Goal: Information Seeking & Learning: Check status

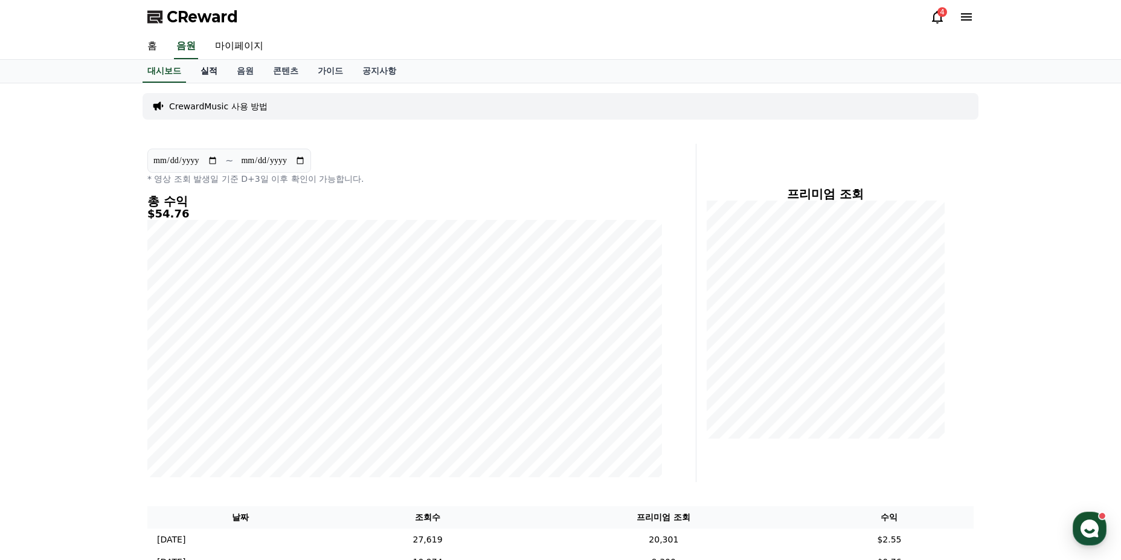
click at [202, 69] on link "실적" at bounding box center [209, 71] width 36 height 23
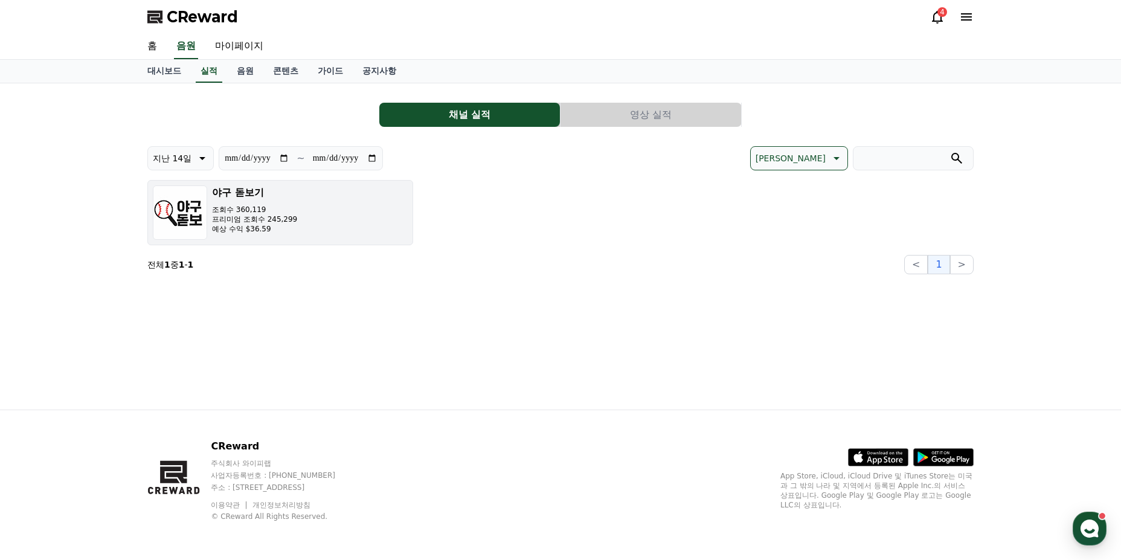
click at [290, 235] on div "야구 돋보기 조회수 360,119 프리미엄 조회수 245,299 예상 수익 $36.59" at bounding box center [254, 212] width 85 height 54
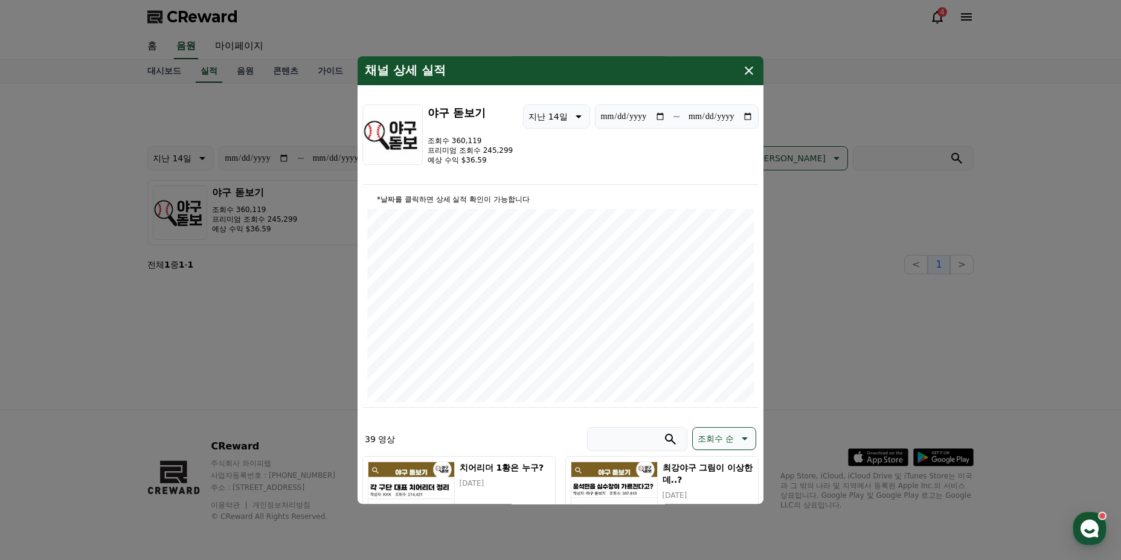
click at [491, 197] on p "*날짜를 클릭하면 상세 실적 확인이 가능합니다" at bounding box center [560, 199] width 386 height 10
click at [554, 114] on p "지난 14일" at bounding box center [547, 116] width 39 height 17
click at [643, 146] on div "**********" at bounding box center [560, 144] width 396 height 80
click at [755, 72] on icon "modal" at bounding box center [749, 70] width 14 height 14
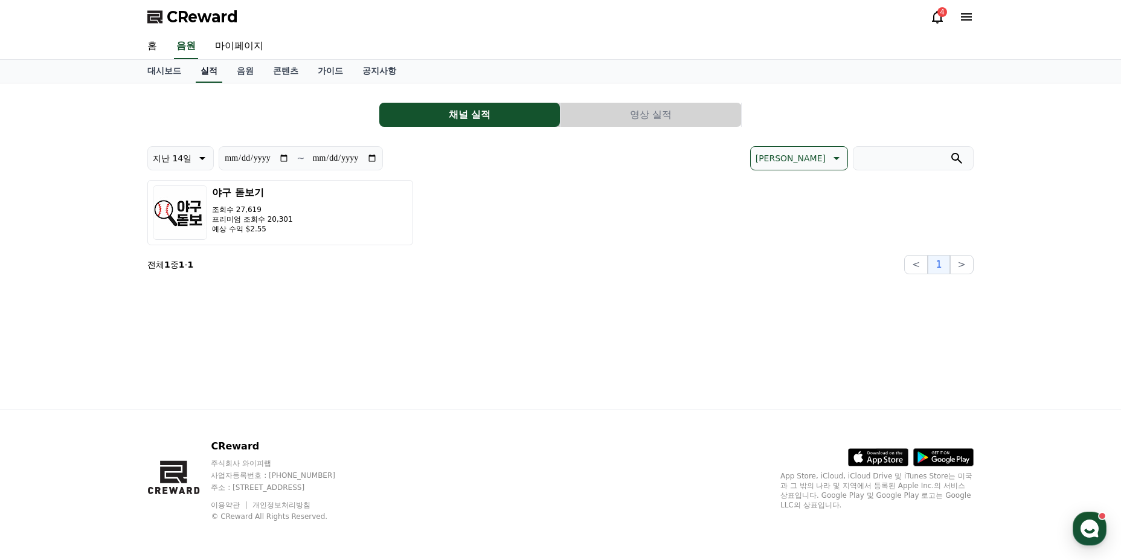
click at [206, 79] on link "실적" at bounding box center [209, 71] width 27 height 23
click at [248, 46] on link "마이페이지" at bounding box center [239, 46] width 68 height 25
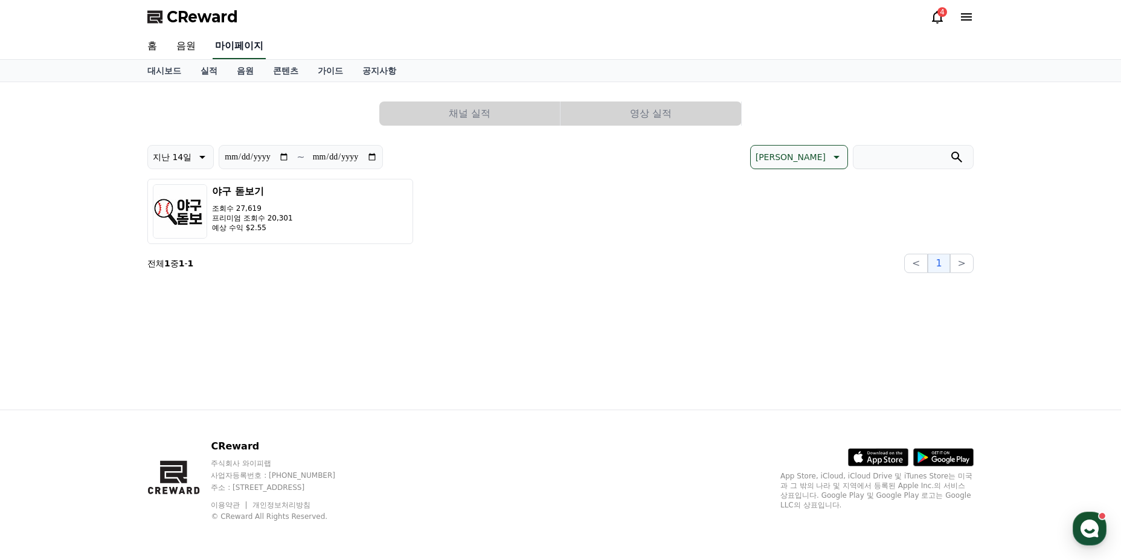
select select "**********"
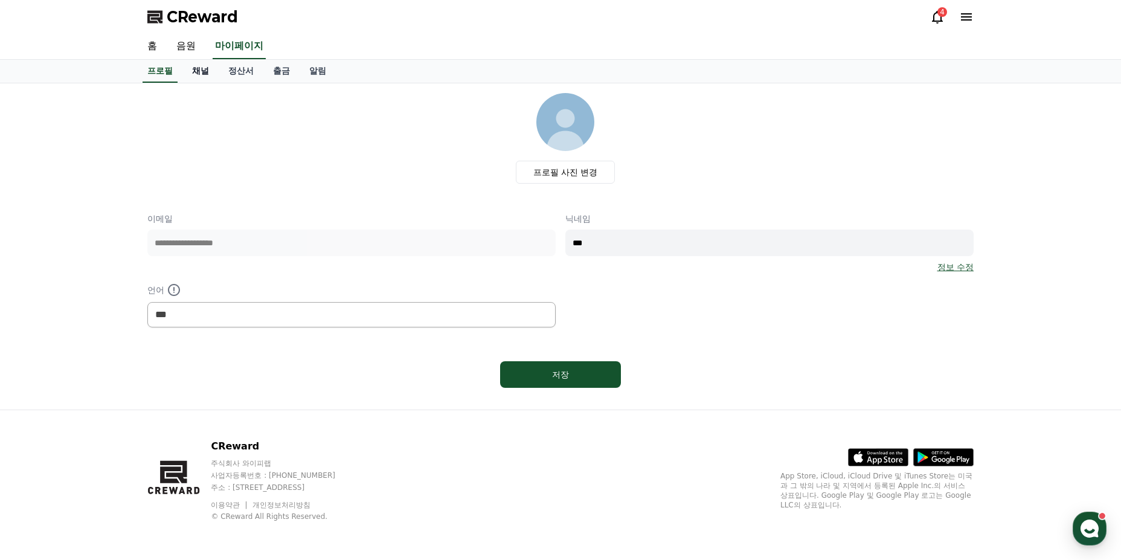
click at [203, 69] on link "채널" at bounding box center [200, 71] width 36 height 23
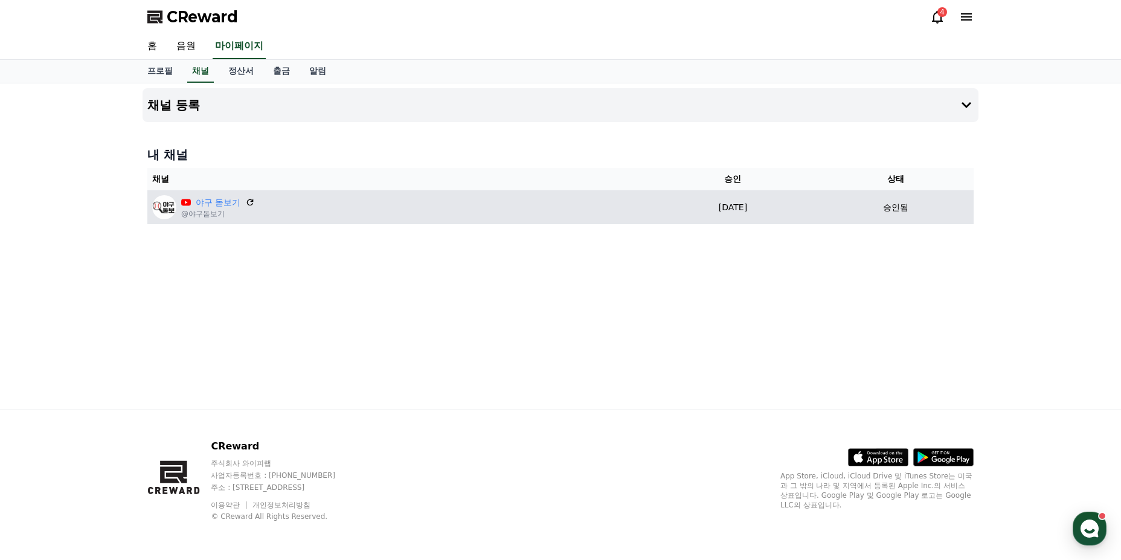
click at [386, 221] on td "야구 돋보기 @야구돋보기" at bounding box center [397, 207] width 501 height 34
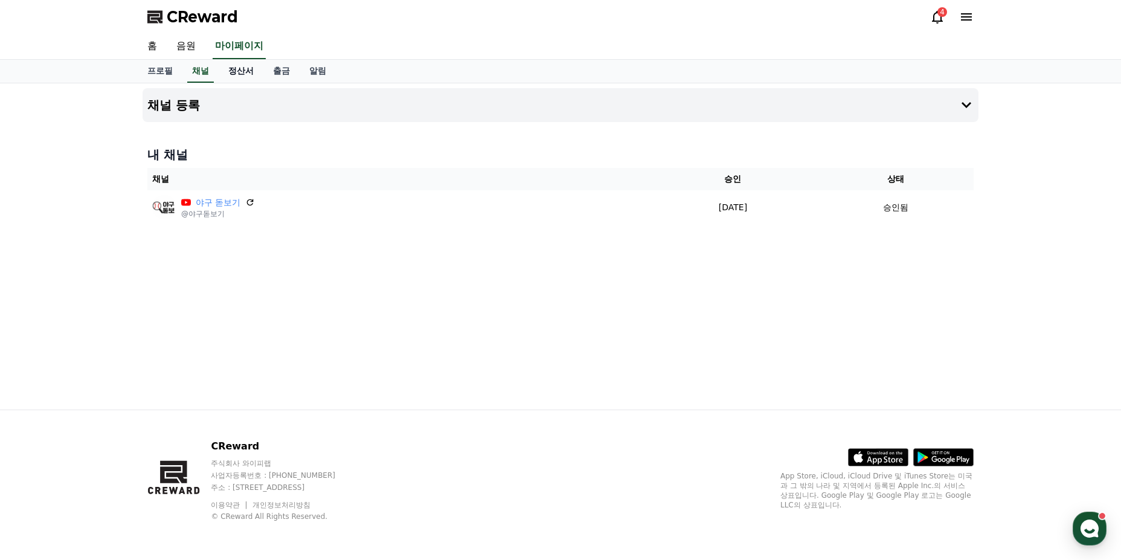
click at [232, 74] on link "정산서" at bounding box center [241, 71] width 45 height 23
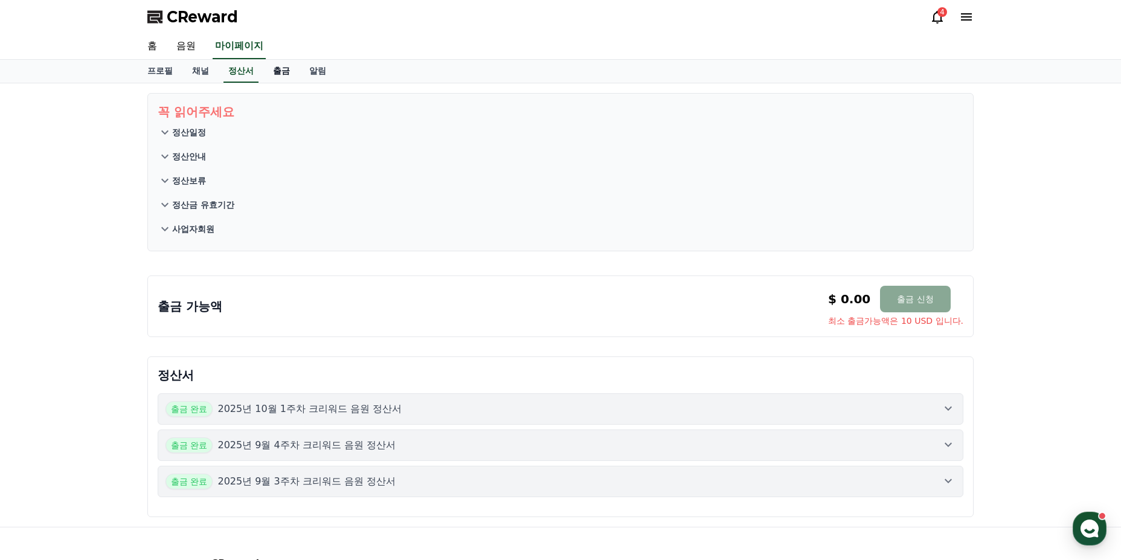
click at [264, 74] on link "출금" at bounding box center [281, 71] width 36 height 23
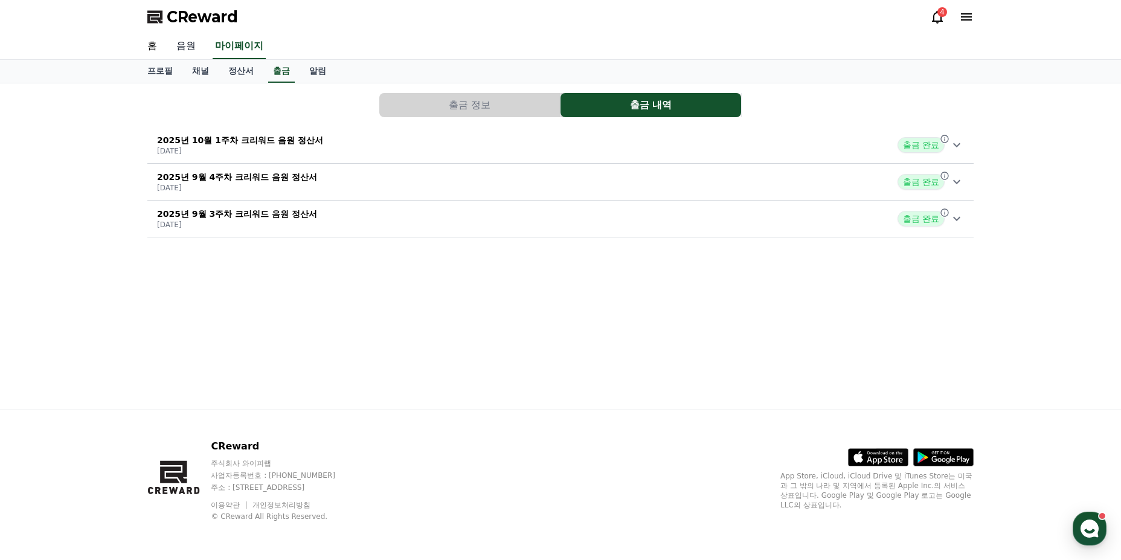
click at [195, 45] on link "음원" at bounding box center [186, 46] width 39 height 25
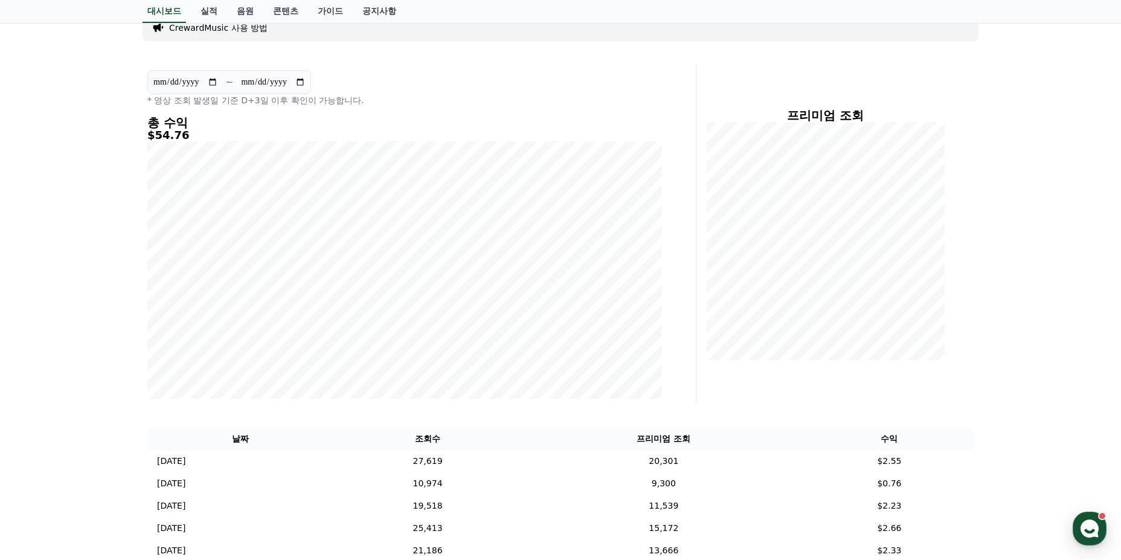
scroll to position [242, 0]
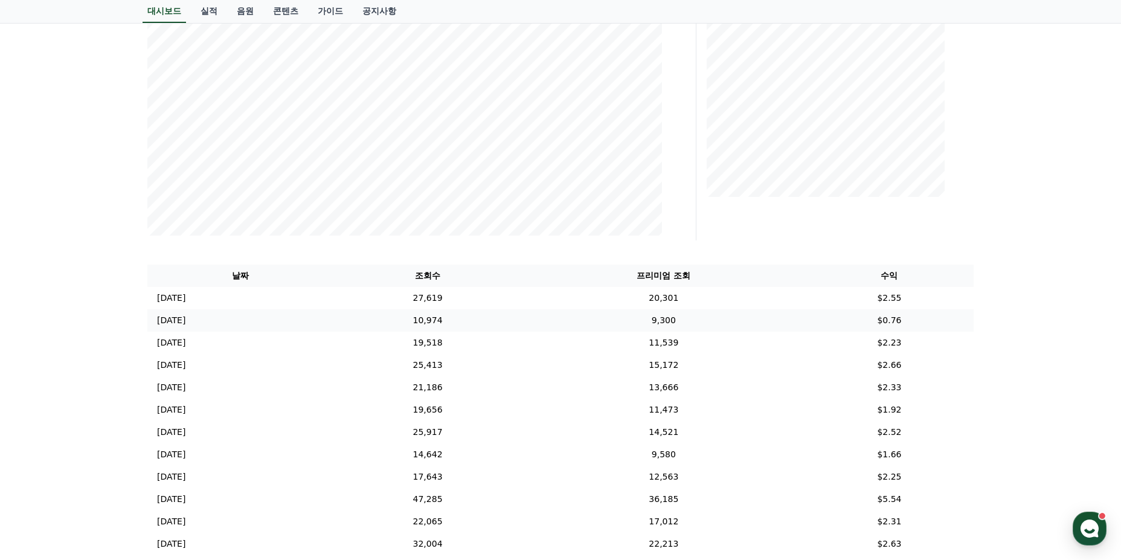
click at [684, 315] on td "9,300" at bounding box center [663, 320] width 283 height 22
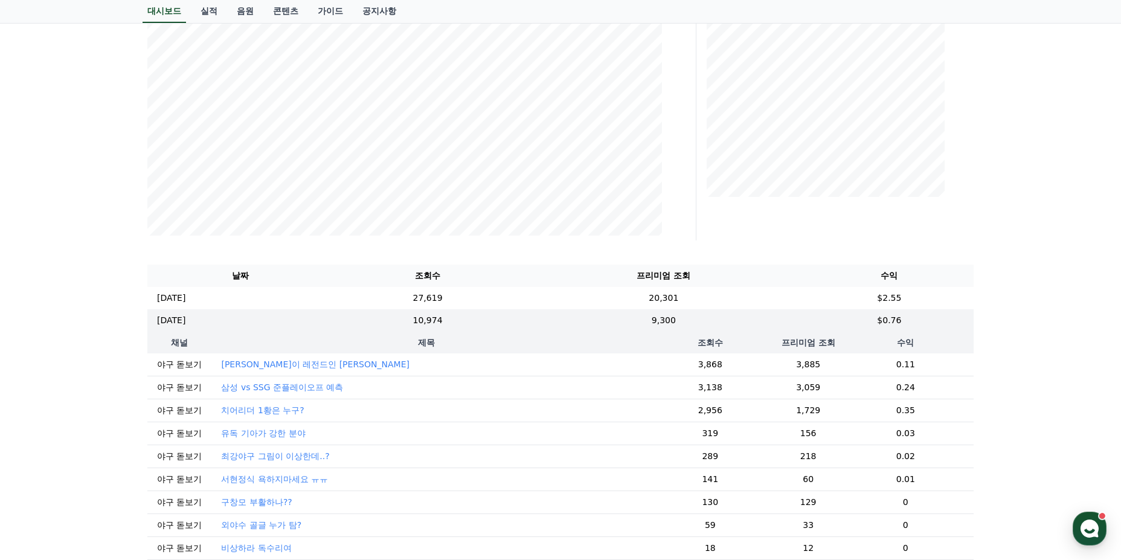
drag, startPoint x: 682, startPoint y: 316, endPoint x: 395, endPoint y: 440, distance: 312.4
click at [239, 486] on td "서현정식 욕하지마세요 ㅠㅠ" at bounding box center [425, 478] width 429 height 23
click at [245, 481] on p "서현정식 욕하지마세요 ㅠㅠ" at bounding box center [274, 479] width 107 height 12
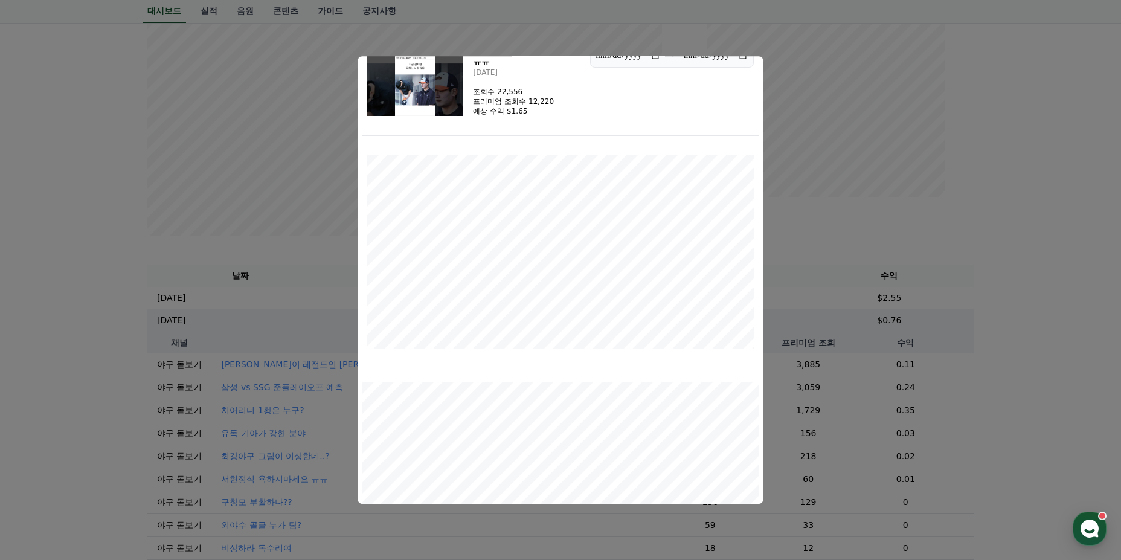
scroll to position [0, 0]
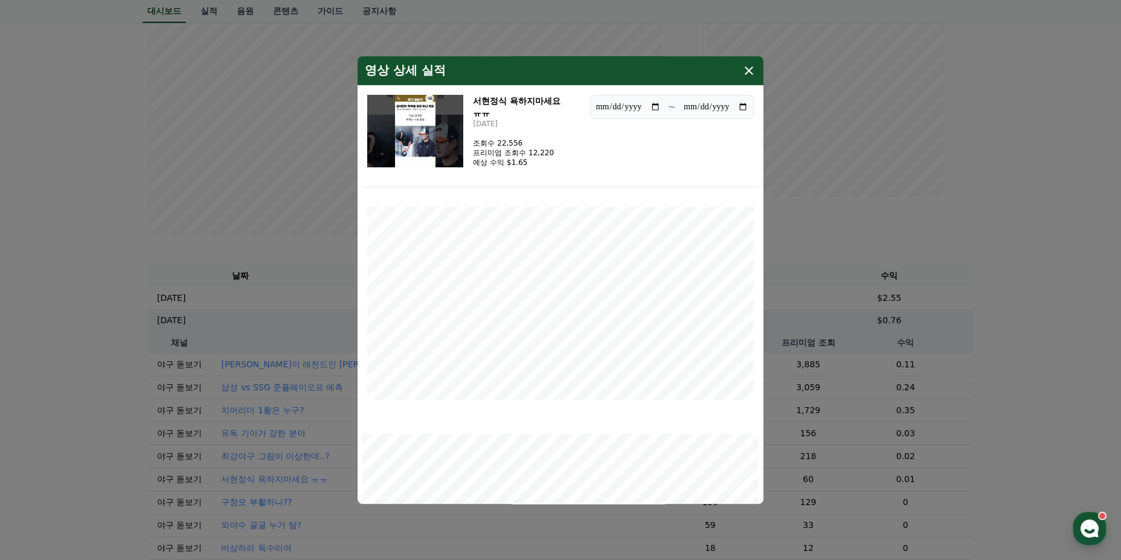
click at [479, 201] on div "modal" at bounding box center [560, 295] width 396 height 217
click at [440, 149] on img "modal" at bounding box center [415, 131] width 96 height 72
click at [738, 69] on div "영상 상세 실적" at bounding box center [560, 70] width 406 height 29
click at [283, 364] on button "close modal" at bounding box center [560, 280] width 1121 height 560
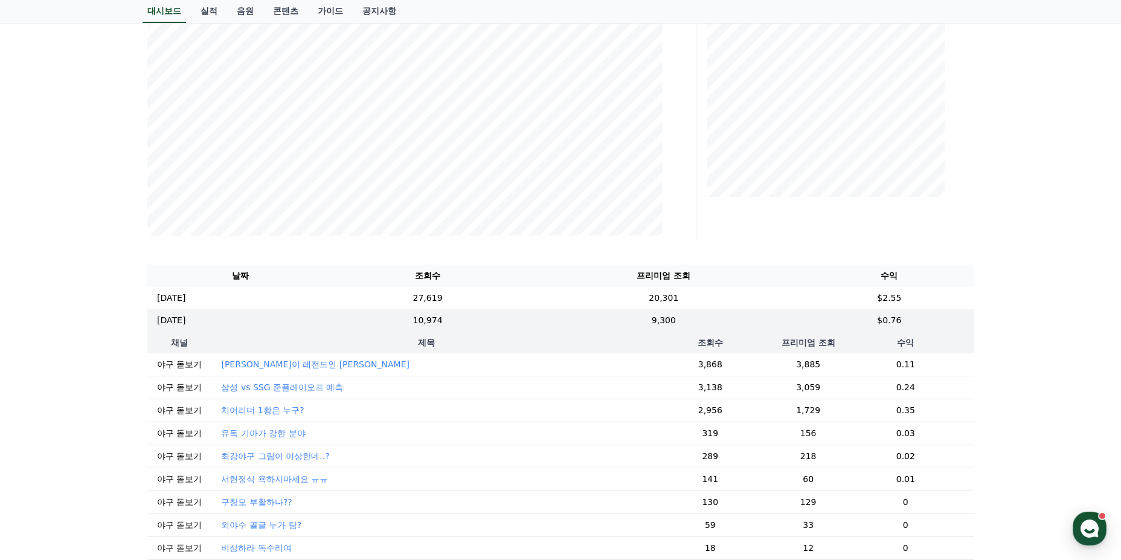
click at [302, 360] on p "[PERSON_NAME]이 레전드인 [PERSON_NAME]" at bounding box center [315, 364] width 188 height 12
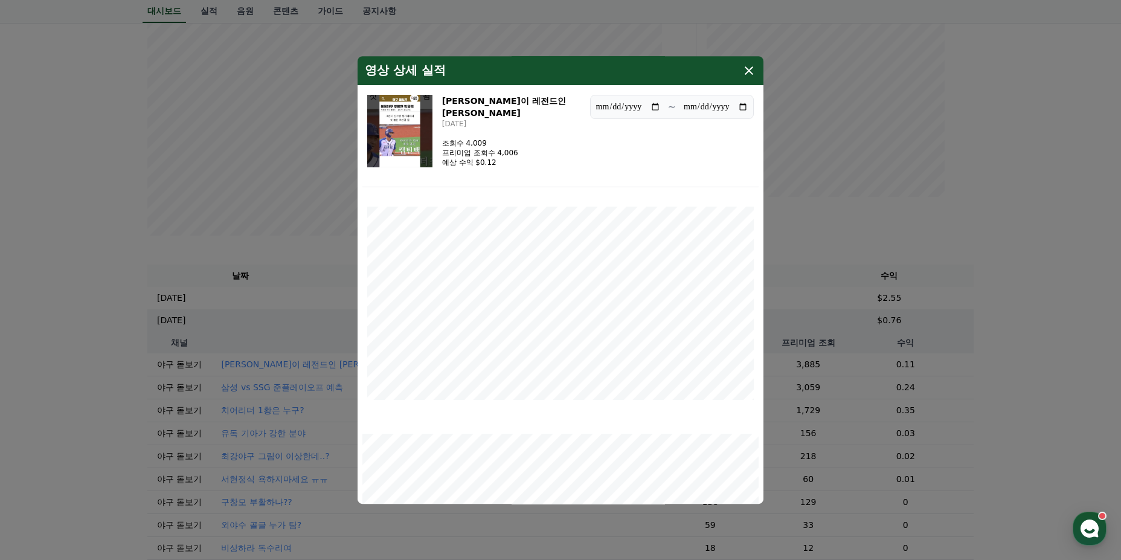
click at [427, 135] on img "modal" at bounding box center [399, 131] width 65 height 72
